Goal: Task Accomplishment & Management: Manage account settings

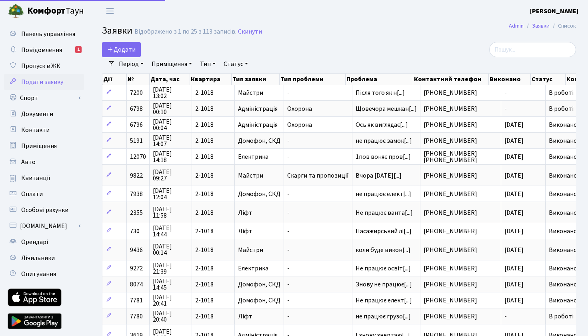
select select "25"
click at [50, 51] on span "Повідомлення" at bounding box center [41, 50] width 41 height 9
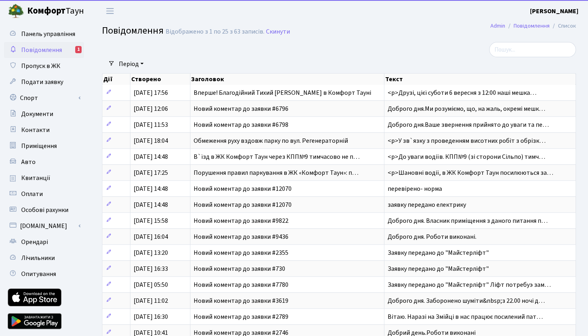
select select "25"
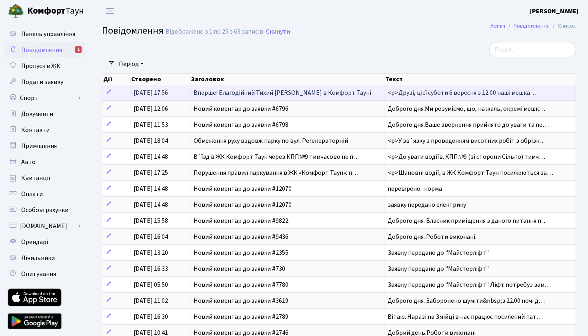
click at [221, 93] on span "Вперше! Благодійний Тихий [PERSON_NAME] в Комфорт Тауні" at bounding box center [283, 92] width 178 height 9
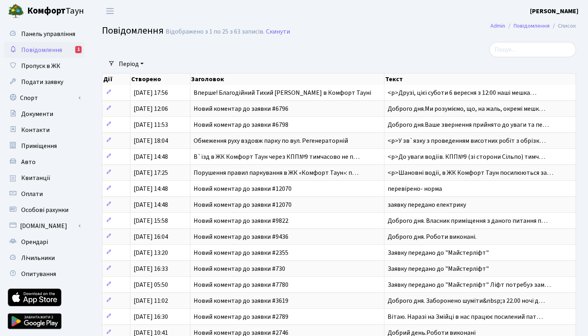
click at [53, 51] on span "Повідомлення" at bounding box center [41, 50] width 41 height 9
select select "25"
